Goal: Task Accomplishment & Management: Manage account settings

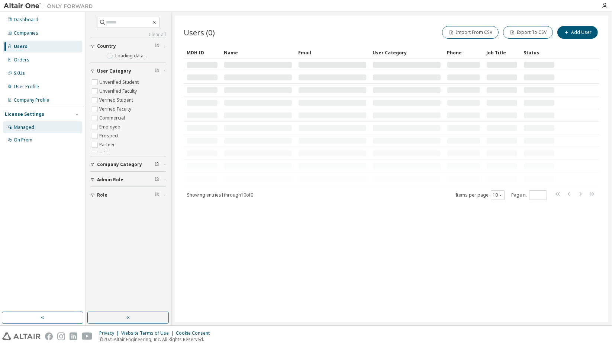
click at [39, 123] on div "Managed" at bounding box center [42, 127] width 79 height 12
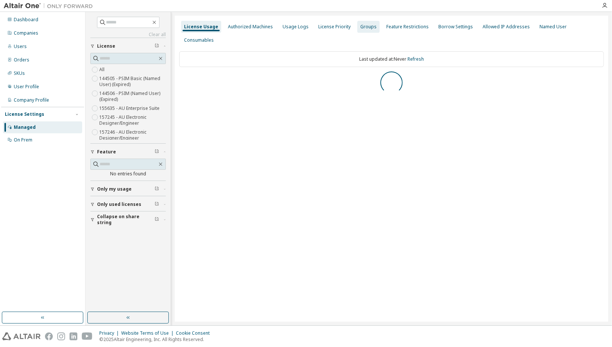
click at [360, 23] on div "Groups" at bounding box center [368, 27] width 22 height 12
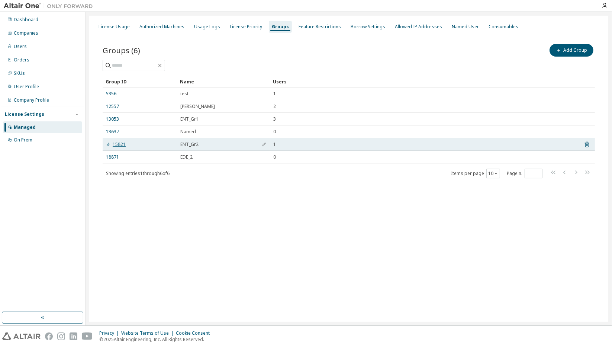
click at [115, 145] on link "15821" at bounding box center [116, 144] width 20 height 6
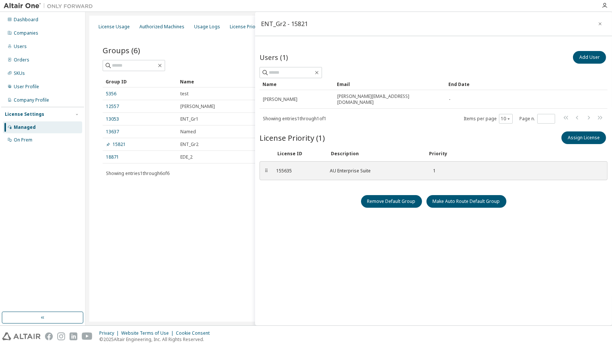
click at [214, 207] on div "License Usage Authorized Machines Usage Logs License Priority Groups Feature Re…" at bounding box center [348, 169] width 519 height 306
